Goal: Find specific page/section: Find specific page/section

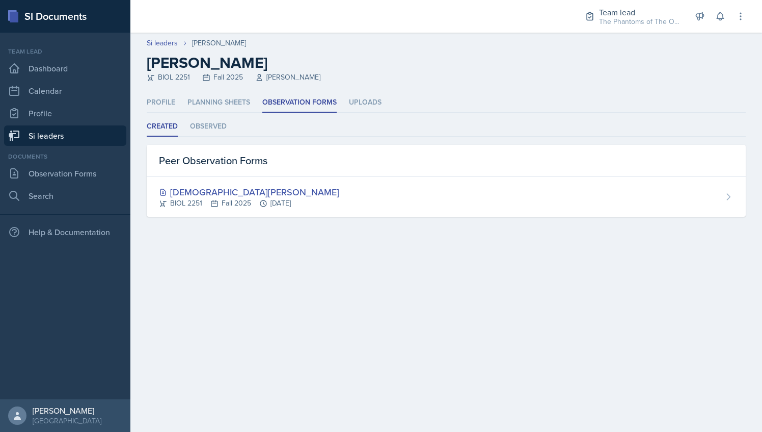
click at [53, 139] on link "Si leaders" at bounding box center [65, 135] width 122 height 20
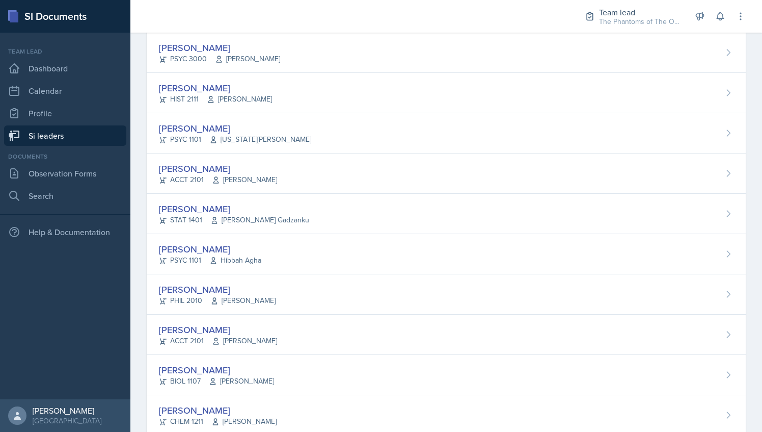
scroll to position [437, 0]
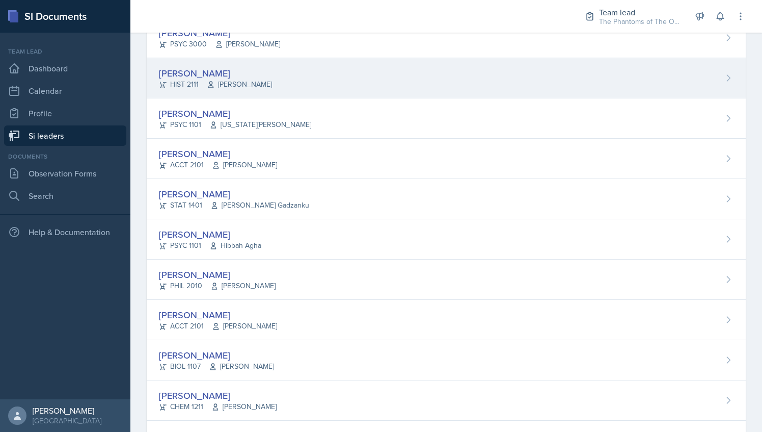
click at [272, 86] on div "[PERSON_NAME] HIST 2111 [PERSON_NAME]" at bounding box center [446, 78] width 599 height 40
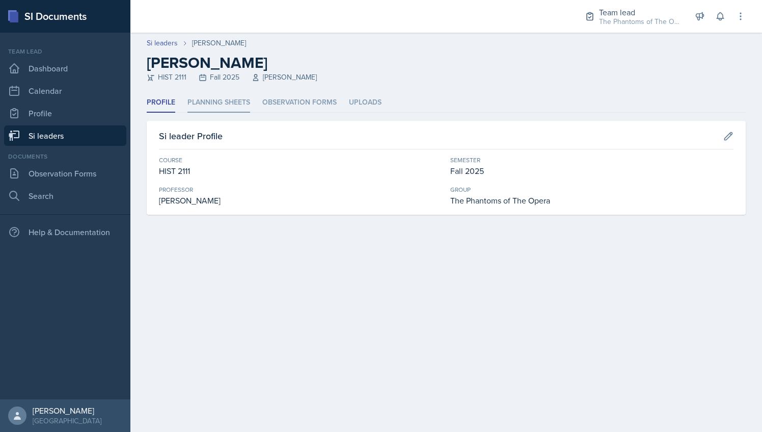
click at [216, 95] on li "Planning Sheets" at bounding box center [218, 103] width 63 height 20
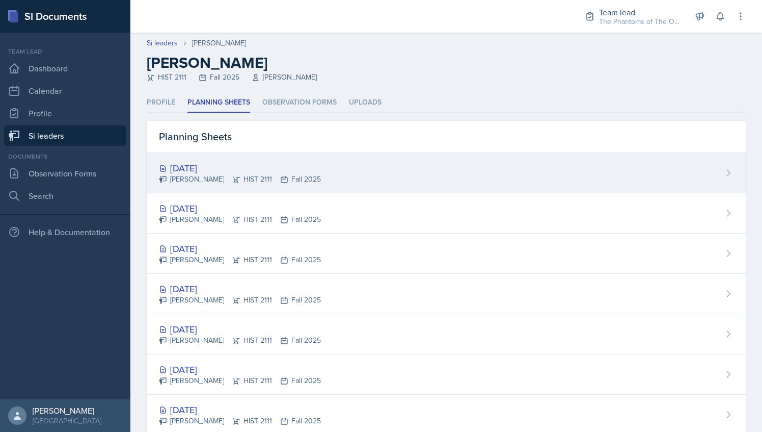
click at [344, 173] on div "[DATE] [PERSON_NAME] HIST 2111 Fall 2025" at bounding box center [446, 173] width 599 height 40
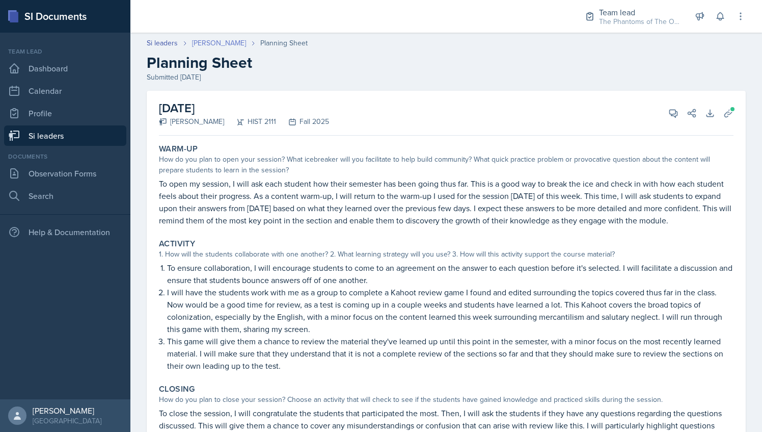
click at [211, 46] on link "[PERSON_NAME]" at bounding box center [219, 43] width 54 height 11
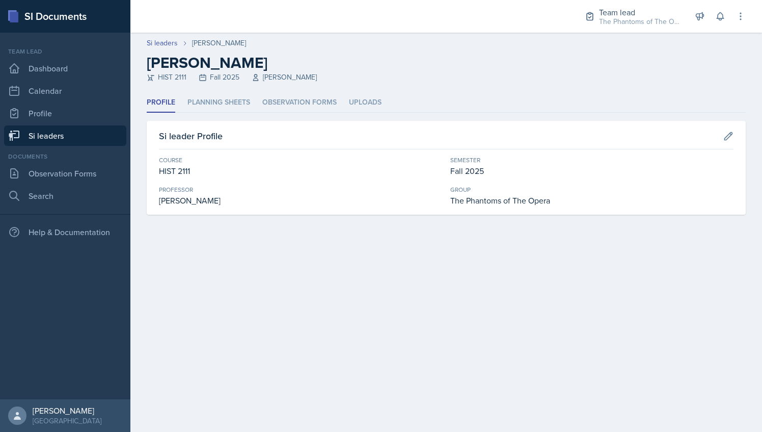
click at [77, 140] on link "Si leaders" at bounding box center [65, 135] width 122 height 20
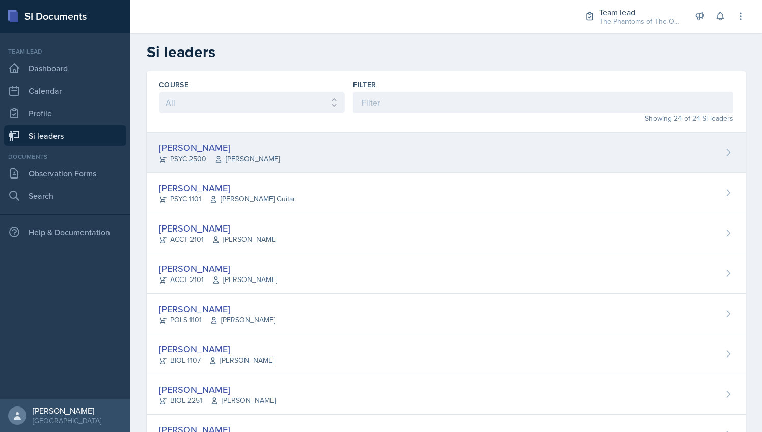
click at [255, 158] on span "[PERSON_NAME]" at bounding box center [246, 158] width 65 height 11
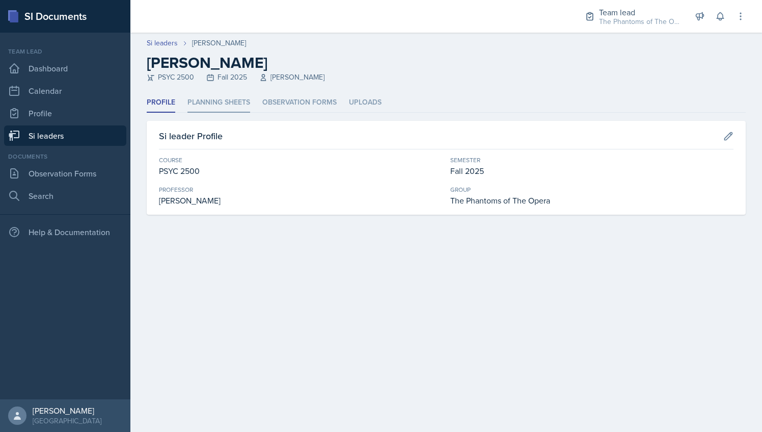
click at [239, 106] on li "Planning Sheets" at bounding box center [218, 103] width 63 height 20
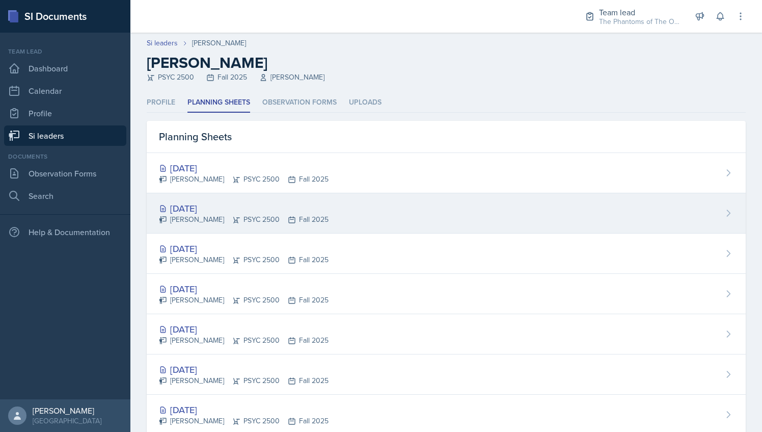
click at [298, 205] on div "[DATE]" at bounding box center [244, 208] width 170 height 14
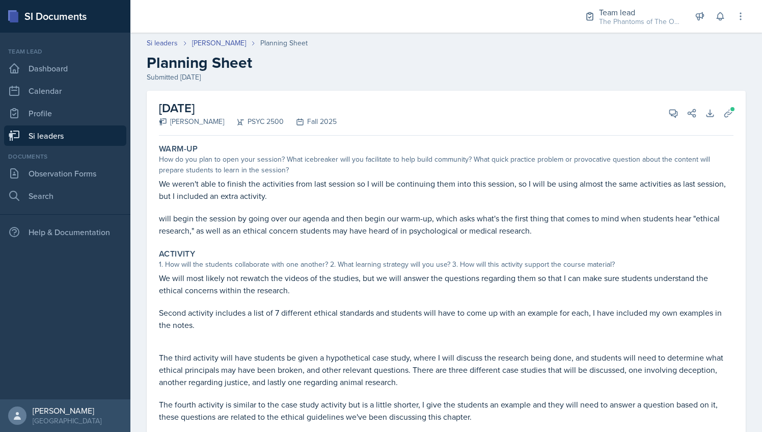
scroll to position [5, 0]
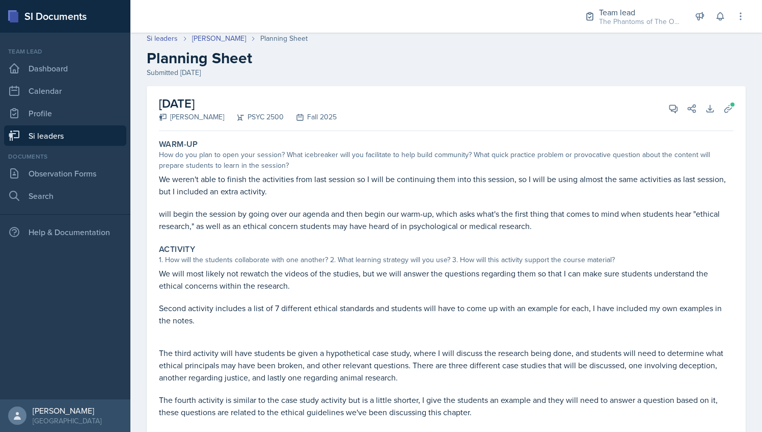
click at [414, 107] on div "[DATE] [PERSON_NAME] PSYC 2500 Fall 2025 View Comments Comments Send Share Down…" at bounding box center [446, 108] width 575 height 45
click at [403, 65] on h2 "Planning Sheet" at bounding box center [446, 58] width 599 height 18
